Goal: Task Accomplishment & Management: Manage account settings

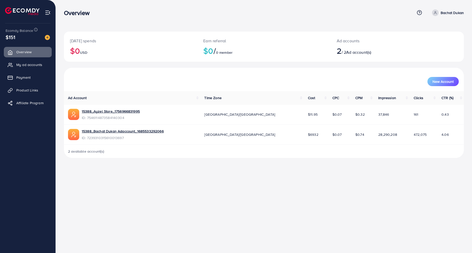
click at [449, 11] on p "Bachat Dukan" at bounding box center [452, 13] width 23 height 6
click at [433, 31] on span "Profile" at bounding box center [432, 30] width 12 height 6
select select "********"
select select "******"
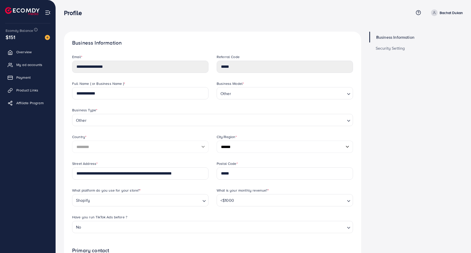
click at [49, 12] on img at bounding box center [48, 13] width 6 height 6
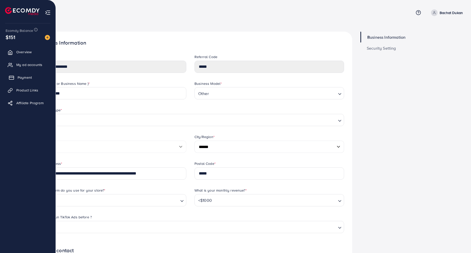
click at [26, 78] on span "Payment" at bounding box center [25, 77] width 14 height 5
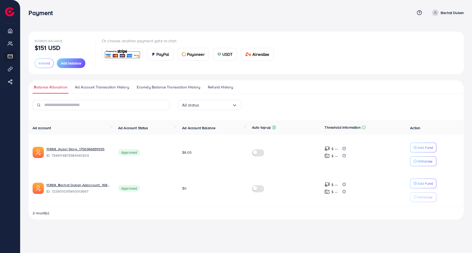
click at [441, 14] on p "Bachat Dukan" at bounding box center [452, 13] width 23 height 6
click at [426, 29] on link "Profile" at bounding box center [439, 30] width 48 height 11
select select "********"
select select "******"
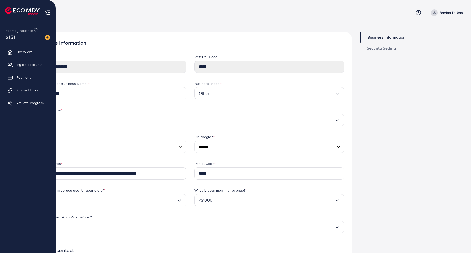
click at [31, 12] on img at bounding box center [22, 11] width 34 height 8
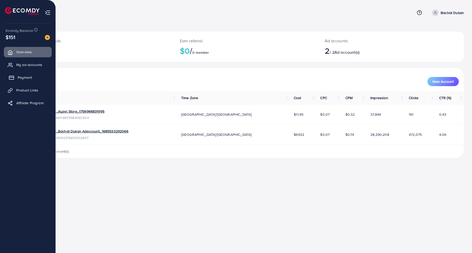
click at [23, 78] on span "Payment" at bounding box center [25, 77] width 14 height 5
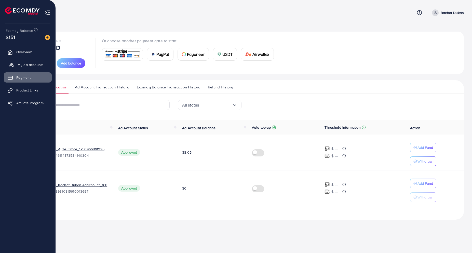
click at [25, 66] on span "My ad accounts" at bounding box center [31, 64] width 26 height 5
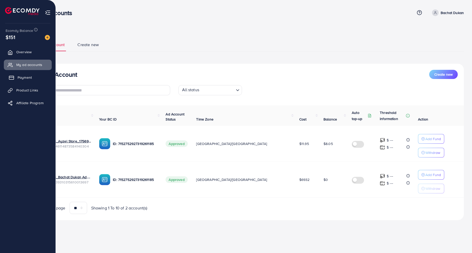
click at [19, 77] on span "Payment" at bounding box center [25, 77] width 14 height 5
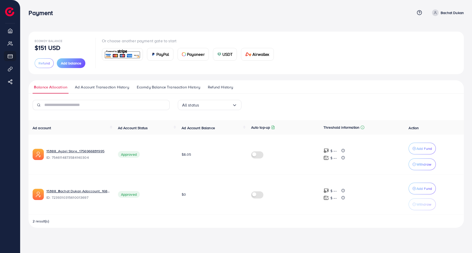
click at [101, 87] on span "Ad Account Transaction History" at bounding box center [102, 87] width 54 height 6
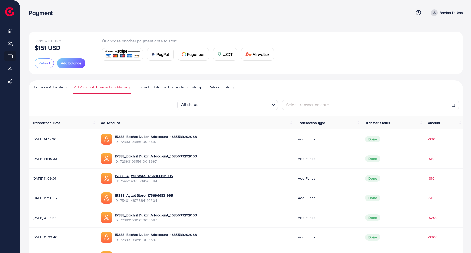
click at [151, 87] on span "Ecomdy Balance Transaction History" at bounding box center [168, 87] width 63 height 6
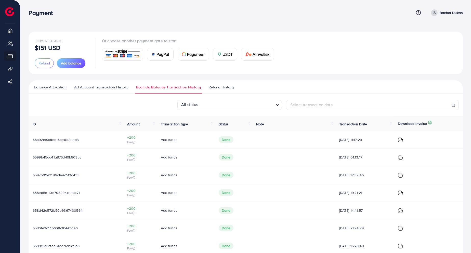
click at [220, 89] on span "Refund History" at bounding box center [220, 87] width 25 height 6
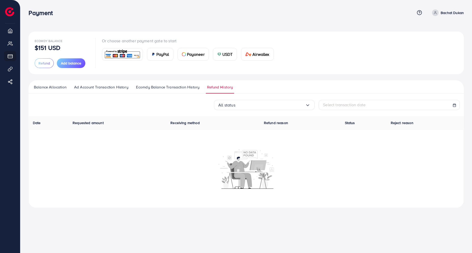
click at [154, 87] on span "Ecomdy Balance Transaction History" at bounding box center [167, 87] width 63 height 6
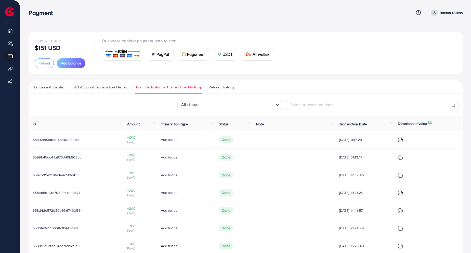
click at [51, 89] on span "Balance Allocation" at bounding box center [50, 87] width 33 height 6
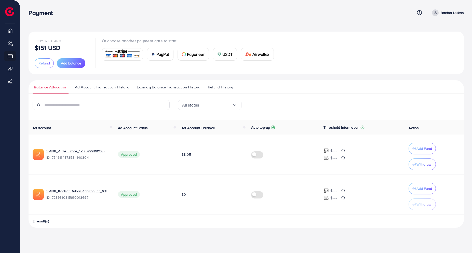
click at [107, 89] on span "Ad Account Transaction History" at bounding box center [102, 87] width 54 height 6
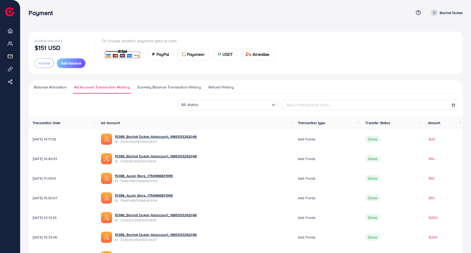
click at [158, 87] on span "Ecomdy Balance Transaction History" at bounding box center [168, 87] width 63 height 6
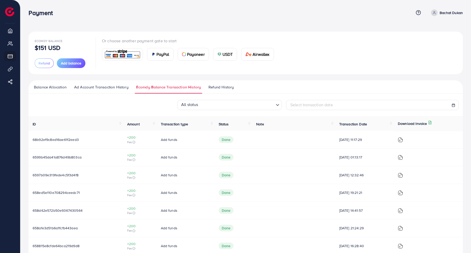
click at [222, 90] on link "Refund History" at bounding box center [221, 88] width 28 height 9
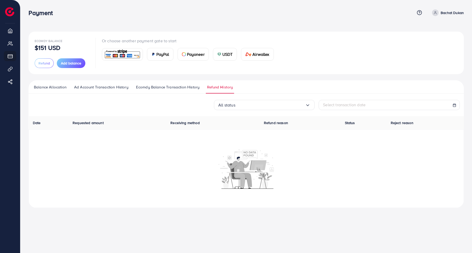
click at [187, 88] on span "Ecomdy Balance Transaction History" at bounding box center [167, 87] width 63 height 6
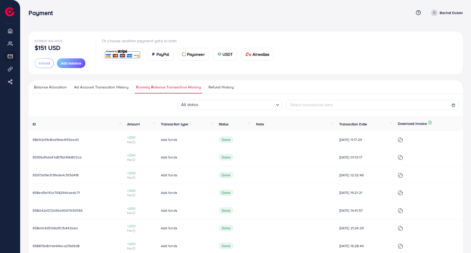
click at [116, 85] on span "Ad Account Transaction History" at bounding box center [101, 87] width 54 height 6
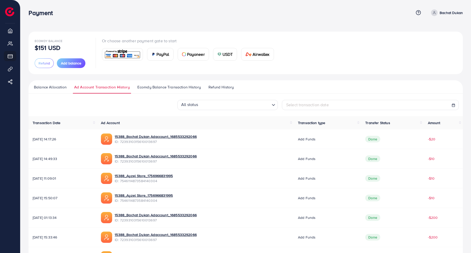
click at [46, 89] on span "Balance Allocation" at bounding box center [50, 87] width 33 height 6
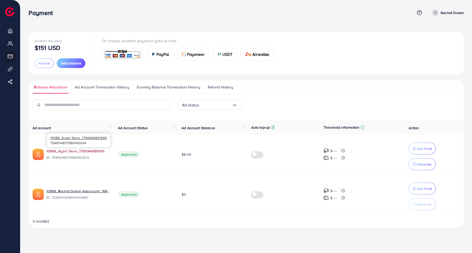
click at [68, 151] on link "15388_Ayzel Store_1756966831995" at bounding box center [77, 151] width 63 height 5
click at [449, 10] on p "Bachat Dukan" at bounding box center [452, 13] width 23 height 6
click at [434, 28] on span "Profile" at bounding box center [432, 30] width 12 height 6
select select "********"
select select "******"
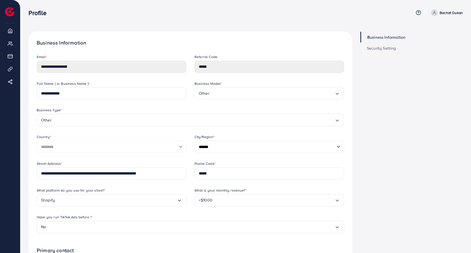
click at [378, 50] on span "Security Setting" at bounding box center [381, 48] width 29 height 4
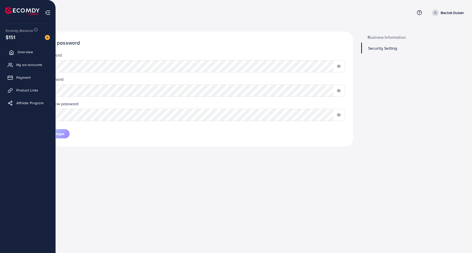
click at [28, 52] on span "Overview" at bounding box center [25, 51] width 15 height 5
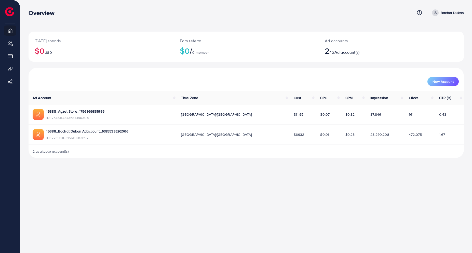
click at [174, 189] on div "Overview Help Center Contact Support Plans and Pricing Term and policy About Us…" at bounding box center [236, 126] width 472 height 253
click at [438, 14] on span at bounding box center [435, 12] width 7 height 7
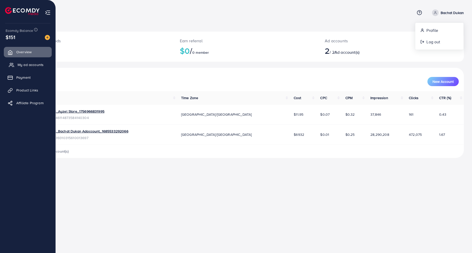
click at [25, 66] on span "My ad accounts" at bounding box center [31, 64] width 26 height 5
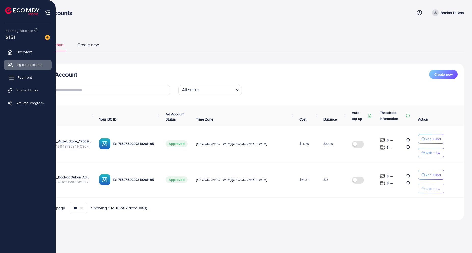
click at [24, 77] on span "Payment" at bounding box center [25, 77] width 14 height 5
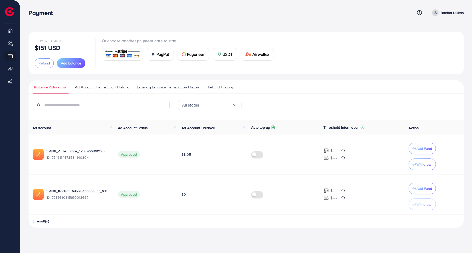
click at [97, 88] on span "Ad Account Transaction History" at bounding box center [102, 87] width 54 height 6
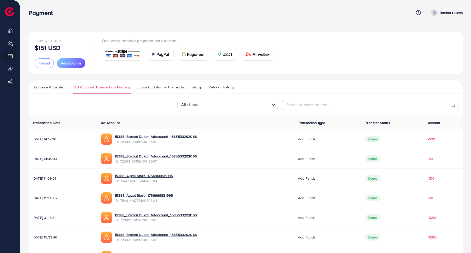
click at [157, 88] on span "Ecomdy Balance Transaction History" at bounding box center [168, 87] width 63 height 6
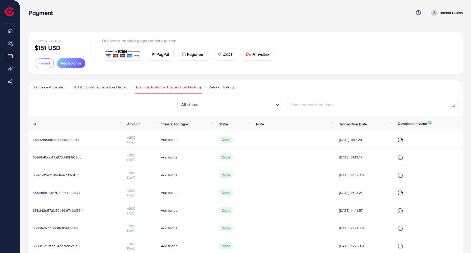
click at [214, 87] on span "Refund History" at bounding box center [220, 87] width 25 height 6
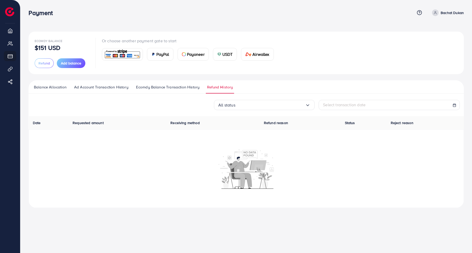
click at [188, 88] on span "Ecomdy Balance Transaction History" at bounding box center [167, 87] width 63 height 6
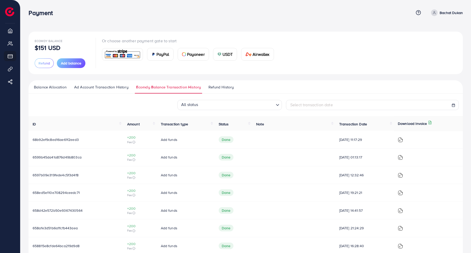
click at [50, 87] on span "Balance Allocation" at bounding box center [50, 87] width 33 height 6
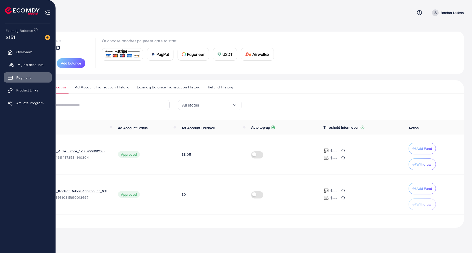
click at [31, 65] on span "My ad accounts" at bounding box center [31, 64] width 26 height 5
